Goal: Task Accomplishment & Management: Use online tool/utility

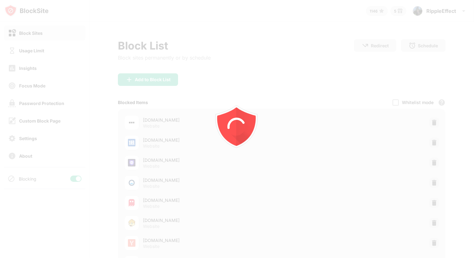
scroll to position [112, 0]
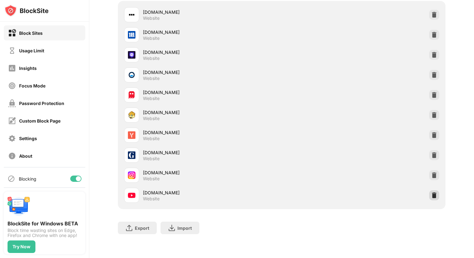
click at [432, 192] on img at bounding box center [434, 195] width 6 height 6
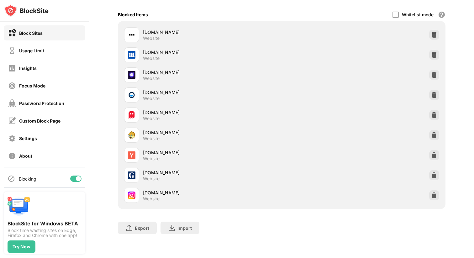
scroll to position [0, 0]
